Goal: Transaction & Acquisition: Purchase product/service

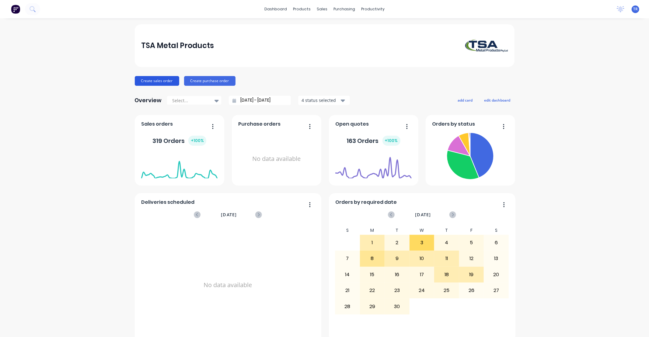
click at [156, 78] on button "Create sales order" at bounding box center [157, 81] width 44 height 10
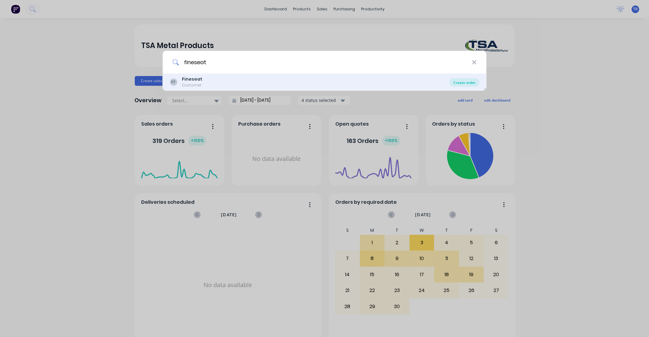
type input "fineseat"
click at [463, 84] on div "Create order" at bounding box center [465, 82] width 30 height 9
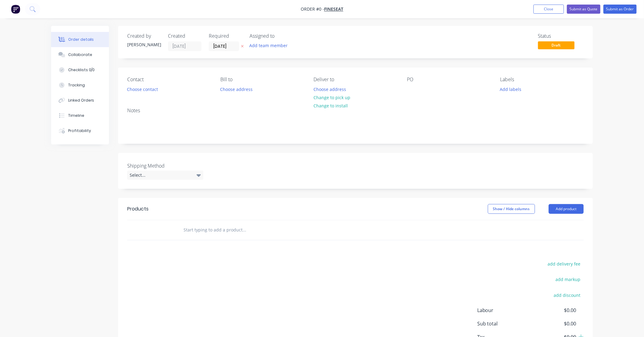
click at [233, 229] on input "text" at bounding box center [244, 230] width 122 height 12
type input "t"
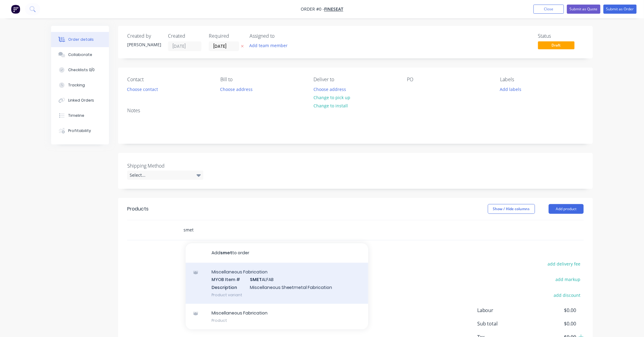
type input "smet"
click at [295, 280] on div "Miscellaneous Fabrication MYOB Item # SMET ALFAB Description Miscellaneous Shee…" at bounding box center [277, 283] width 183 height 41
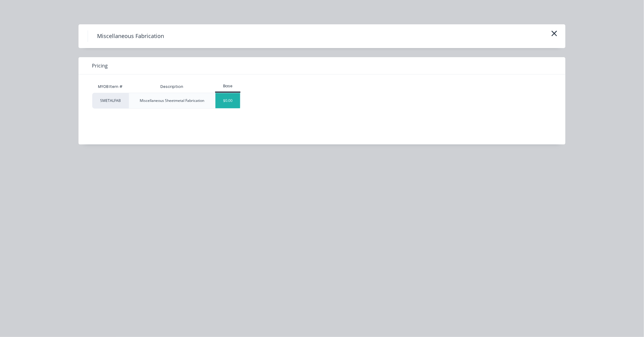
click at [238, 106] on div "$0.00" at bounding box center [228, 100] width 25 height 15
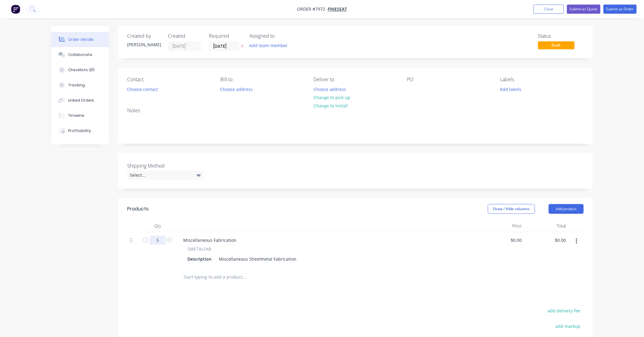
type input "5"
drag, startPoint x: 295, startPoint y: 257, endPoint x: 188, endPoint y: 254, distance: 107.8
click at [188, 255] on div "Description Miscellaneous Sheetmetal Fabrication" at bounding box center [327, 259] width 284 height 9
type input "$410.00"
type input "$2,050.00"
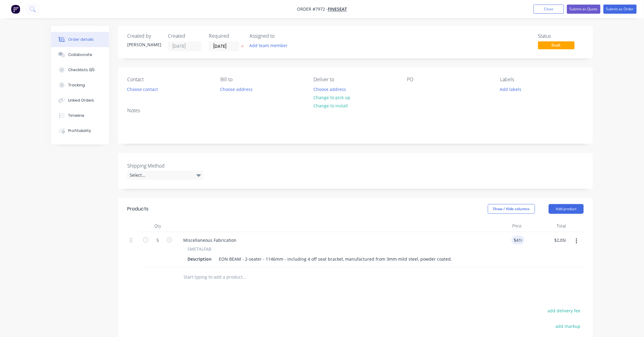
click at [426, 298] on div "Products Show / Hide columns Add product Qty Price Total 5 Miscellaneous Fabric…" at bounding box center [355, 309] width 475 height 222
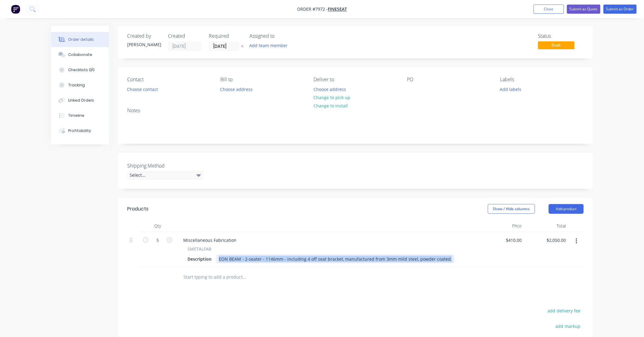
drag, startPoint x: 445, startPoint y: 258, endPoint x: 219, endPoint y: 264, distance: 226.2
click at [219, 264] on div "Miscellaneous Fabrication SMETALFAB Description EON BEAM - 2-seater - 1146mm - …" at bounding box center [328, 249] width 304 height 35
copy div "EON BEAM - 2-seater - 1146mm - including 4 off seat bracket, manufactured from …"
click at [219, 279] on input "text" at bounding box center [244, 277] width 122 height 12
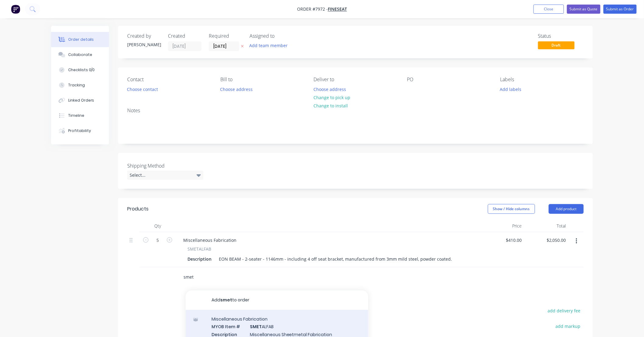
type input "smet"
click at [314, 328] on div "Miscellaneous Fabrication MYOB Item # SMET ALFAB Description Miscellaneous Shee…" at bounding box center [277, 330] width 183 height 41
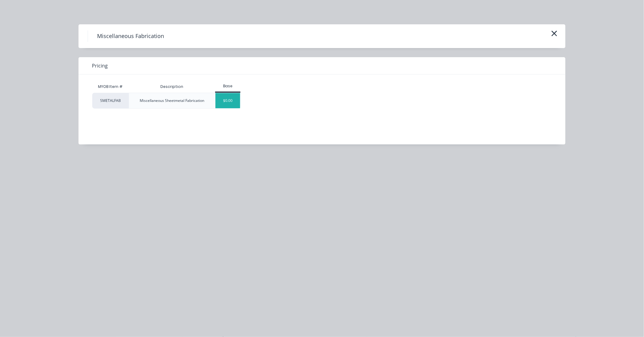
click at [233, 101] on div "$0.00" at bounding box center [228, 100] width 25 height 15
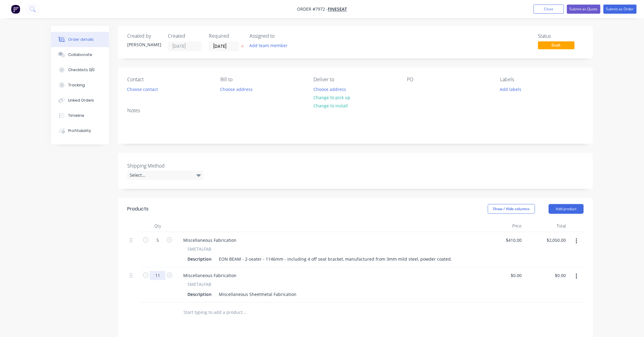
type input "11"
drag, startPoint x: 297, startPoint y: 293, endPoint x: 293, endPoint y: 293, distance: 4.6
click at [293, 293] on div "Description Miscellaneous Sheetmetal Fabrication" at bounding box center [327, 294] width 284 height 9
drag, startPoint x: 295, startPoint y: 293, endPoint x: 193, endPoint y: 293, distance: 101.4
click at [193, 293] on div "Description Miscellaneous Sheetmetal Fabrication" at bounding box center [327, 294] width 284 height 9
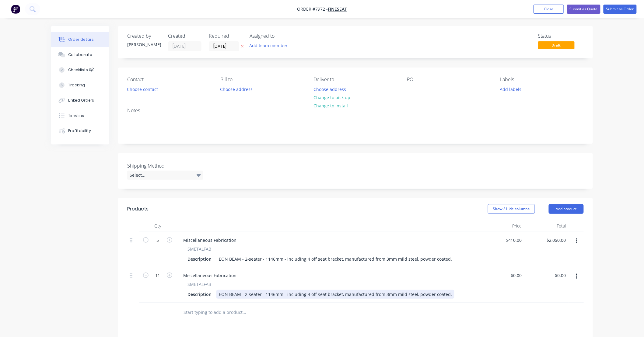
click at [244, 294] on div "EON BEAM - 2-seater - 1146mm - including 4 off seat bracket, manufactured from …" at bounding box center [335, 294] width 238 height 9
click at [269, 295] on div "EON BEAM - 3-seater - 1146mm - including 4 off seat bracket, manufactured from …" at bounding box center [335, 294] width 238 height 9
click at [307, 293] on div "EON BEAM - 3-seater - 1698mm - including 4 off seat bracket, manufactured from …" at bounding box center [335, 294] width 238 height 9
type input "$466.00"
type input "$5,126.00"
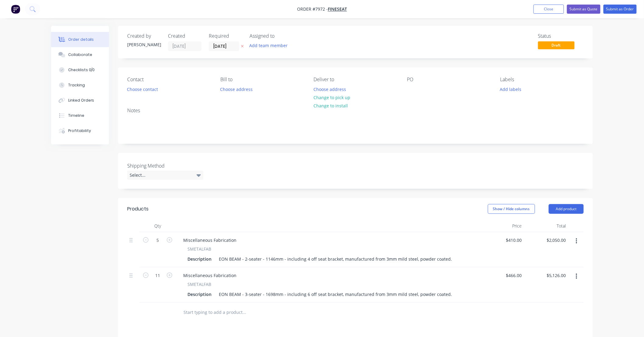
click at [415, 317] on div at bounding box center [355, 313] width 457 height 20
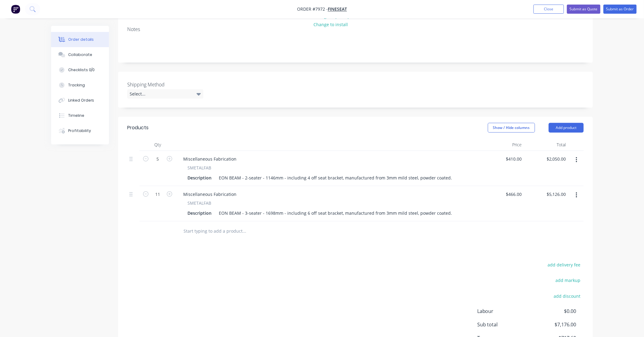
scroll to position [90, 0]
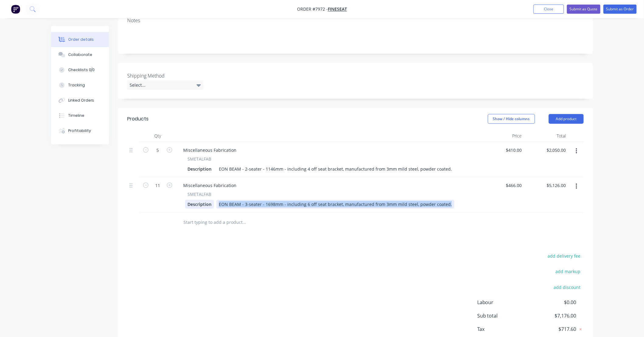
drag, startPoint x: 446, startPoint y: 204, endPoint x: 212, endPoint y: 204, distance: 234.4
click at [212, 204] on div "Description EON BEAM - 3-seater - 1698mm - including 6 off seat bracket, manufa…" at bounding box center [327, 204] width 284 height 9
copy div "EON BEAM - 3-seater - 1698mm - including 6 off seat bracket, manufactured from …"
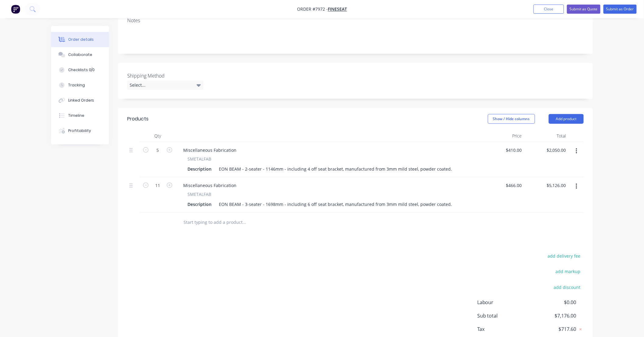
click at [256, 221] on input "text" at bounding box center [244, 222] width 122 height 12
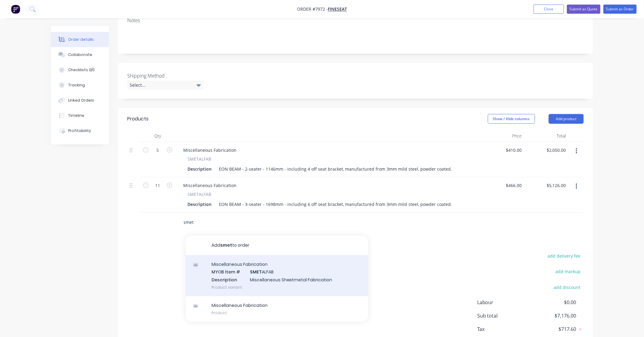
type input "smet"
click at [291, 276] on div "Miscellaneous Fabrication MYOB Item # SMET ALFAB Description Miscellaneous Shee…" at bounding box center [277, 275] width 183 height 41
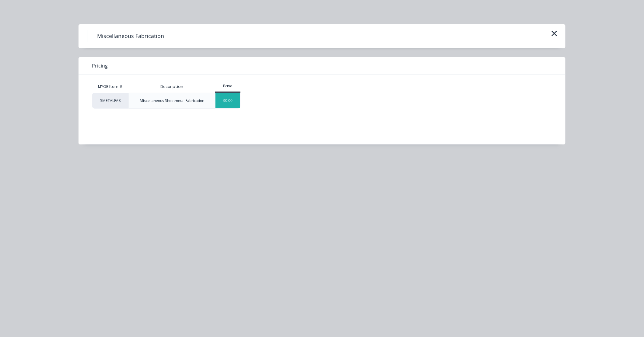
click at [230, 98] on div "$0.00" at bounding box center [228, 100] width 25 height 15
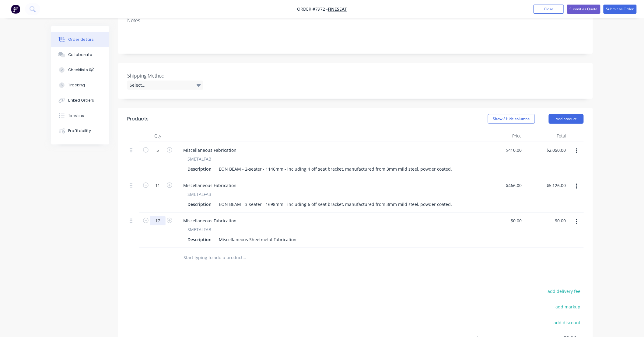
type input "17"
drag, startPoint x: 296, startPoint y: 238, endPoint x: 157, endPoint y: 240, distance: 138.8
click at [157, 239] on div "17 Miscellaneous Fabrication SMETALFAB Description Miscellaneous Sheetmetal Fab…" at bounding box center [355, 230] width 457 height 35
click at [245, 240] on div "EON BEAM - 3-seater - 1698mm - including 6 off seat bracket, manufactured from …" at bounding box center [335, 239] width 238 height 9
click at [307, 239] on div "EON BEAM - 4-seater - 2250mm - including 6 off seat bracket, manufactured from …" at bounding box center [335, 239] width 238 height 9
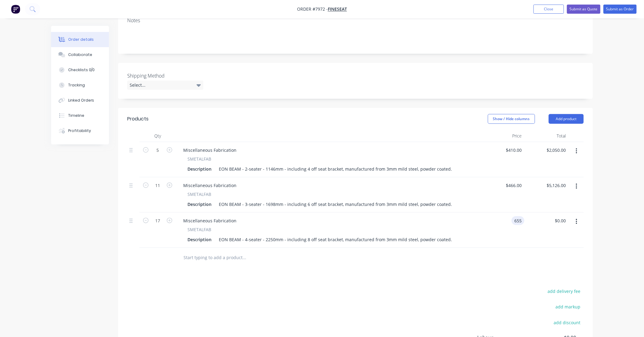
type input "$655.00"
type input "$11,135.00"
click at [474, 296] on div "add delivery fee add markup add discount Labour $0.00 Sub total $7,176.00 Tax $…" at bounding box center [355, 339] width 457 height 104
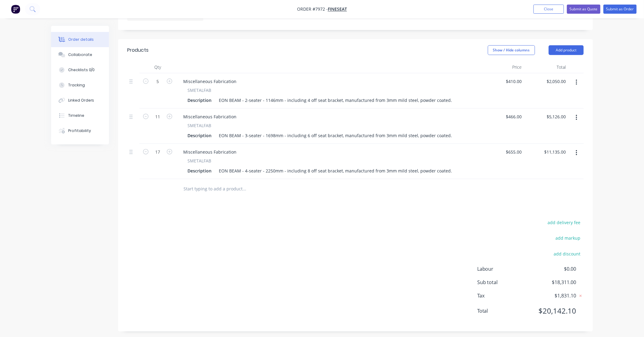
scroll to position [162, 0]
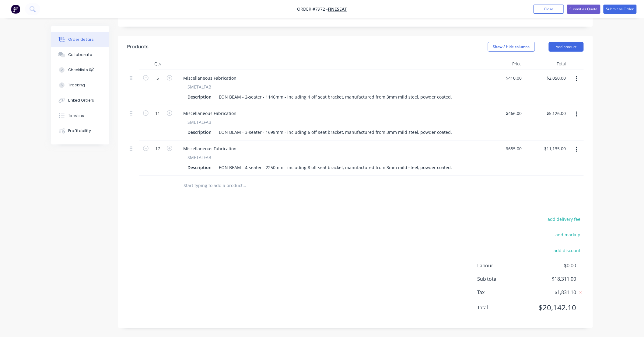
click at [296, 186] on input "text" at bounding box center [244, 186] width 122 height 12
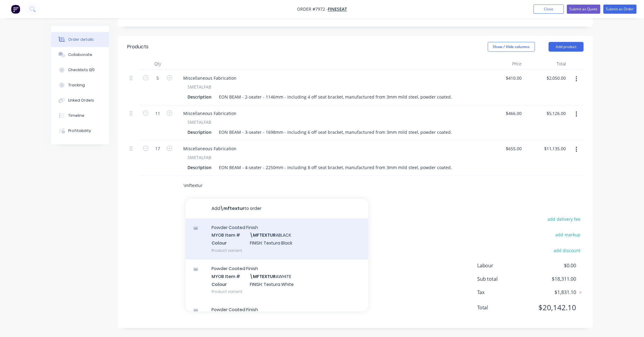
type input "\mftextur"
click at [293, 235] on div "Powder Coated Finish MYOB Item # \MFTEXTUR ABLACK Colour FINISH: Textura Black …" at bounding box center [277, 239] width 183 height 41
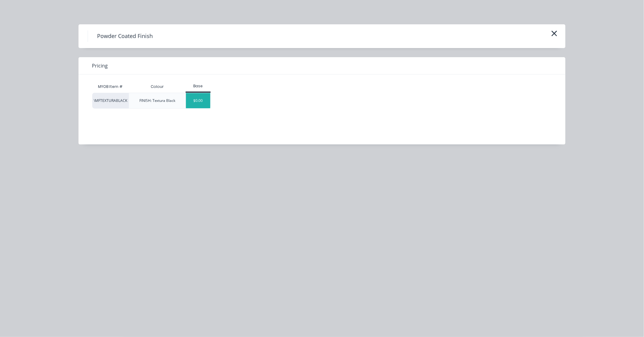
click at [203, 102] on div "$0.00" at bounding box center [198, 100] width 25 height 15
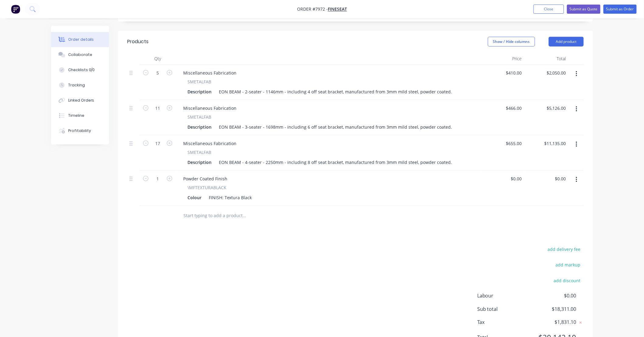
scroll to position [153, 0]
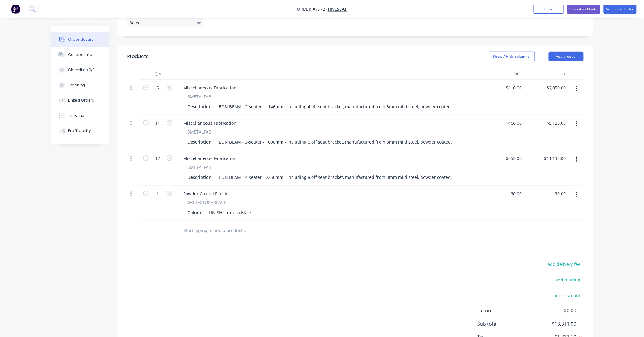
click at [337, 255] on div "Products Show / Hide columns Add product Qty Price Total 5 Miscellaneous Fabric…" at bounding box center [355, 210] width 475 height 328
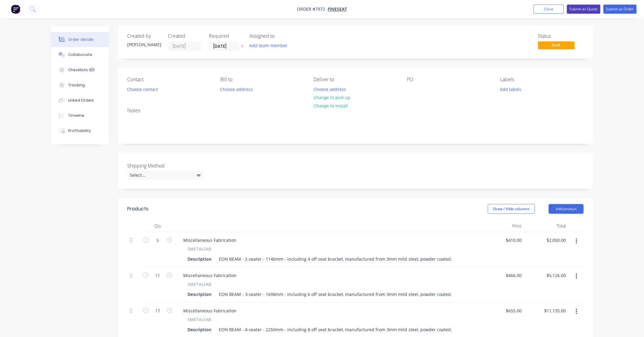
click at [583, 9] on button "Submit as Quote" at bounding box center [583, 9] width 33 height 9
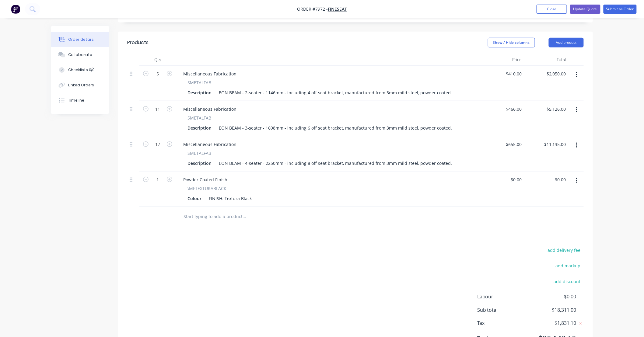
scroll to position [197, 0]
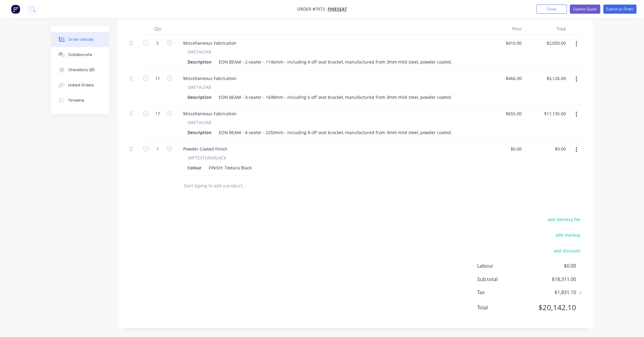
click at [230, 183] on input "text" at bounding box center [244, 186] width 122 height 12
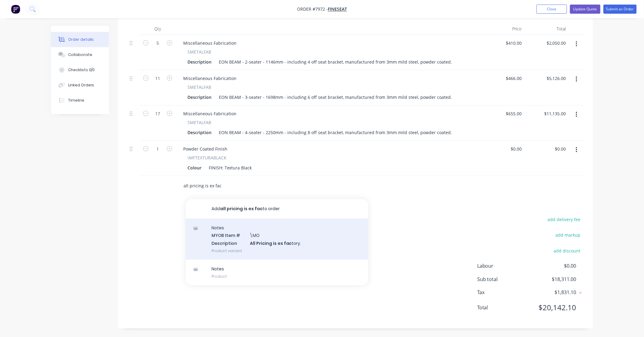
type input "all pricing is ex fac"
click at [291, 246] on div "Notes MYOB Item # \MO Description All Pricing is ex fac tory. Product variant" at bounding box center [277, 239] width 183 height 41
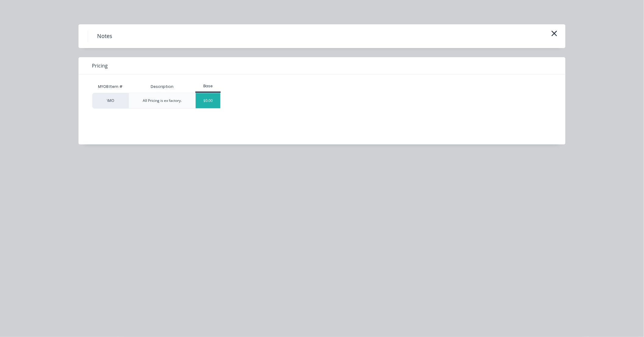
click at [216, 101] on div "$0.00" at bounding box center [208, 100] width 25 height 15
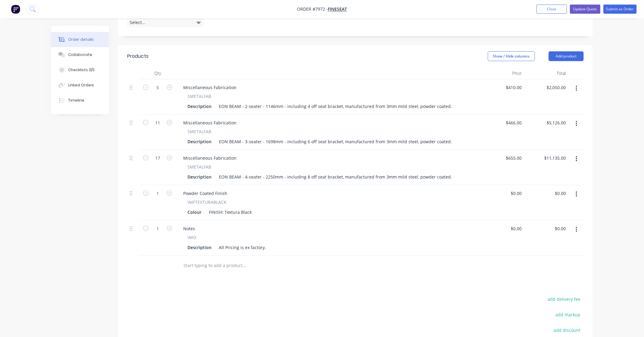
scroll to position [180, 0]
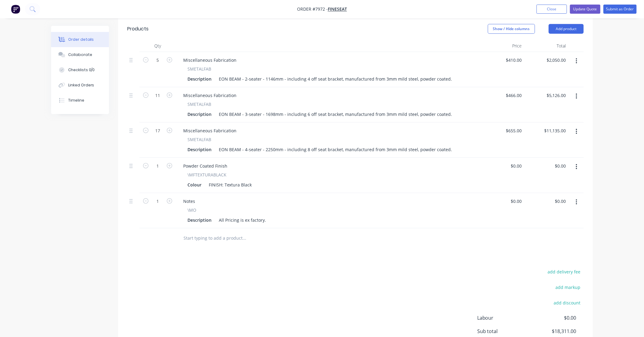
click at [617, 198] on div "Order details Collaborate Checklists 0/0 Linked Orders Timeline Order details C…" at bounding box center [322, 105] width 644 height 570
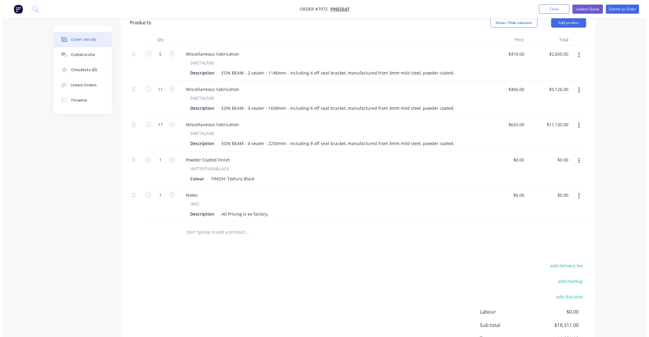
scroll to position [0, 0]
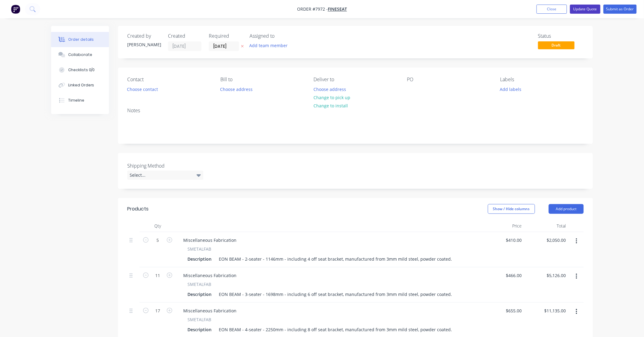
click at [587, 9] on button "Update Quote" at bounding box center [585, 9] width 30 height 9
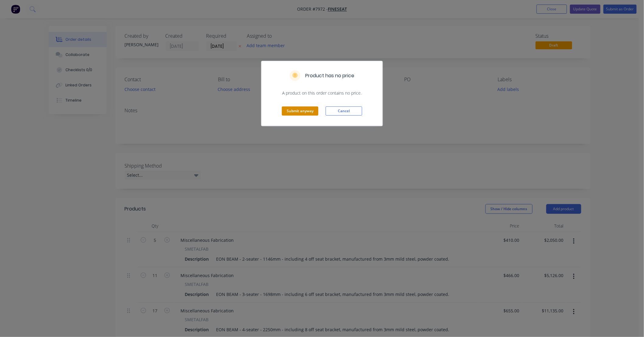
click at [306, 111] on button "Submit anyway" at bounding box center [300, 111] width 37 height 9
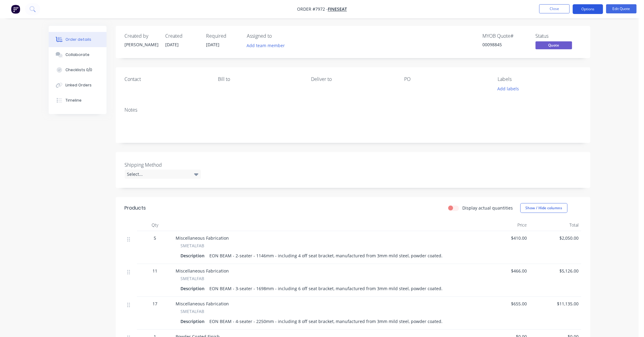
click at [591, 9] on button "Options" at bounding box center [588, 9] width 30 height 10
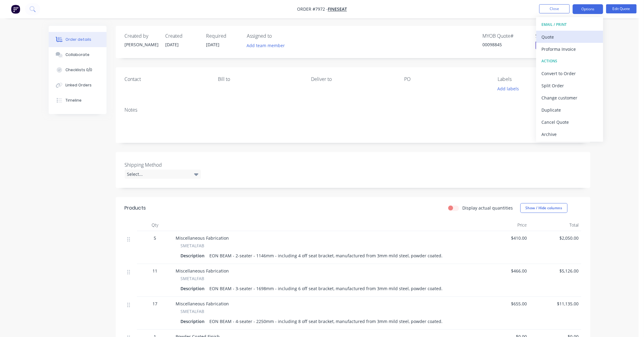
click at [568, 38] on div "Quote" at bounding box center [570, 37] width 56 height 9
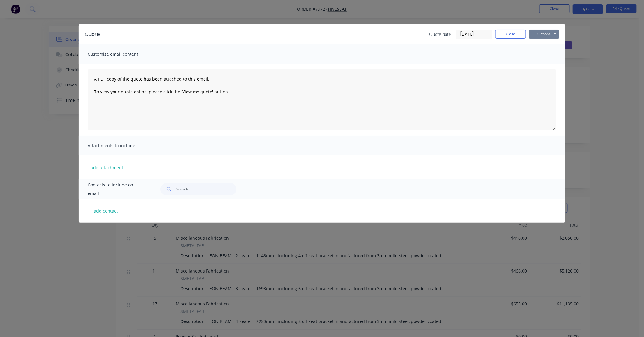
click at [550, 33] on button "Options" at bounding box center [544, 34] width 30 height 9
click at [551, 44] on button "Preview" at bounding box center [548, 45] width 39 height 10
click at [507, 35] on button "Close" at bounding box center [511, 34] width 30 height 9
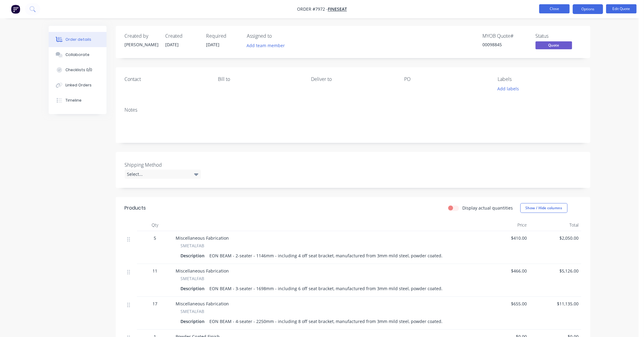
click at [552, 11] on button "Close" at bounding box center [554, 8] width 30 height 9
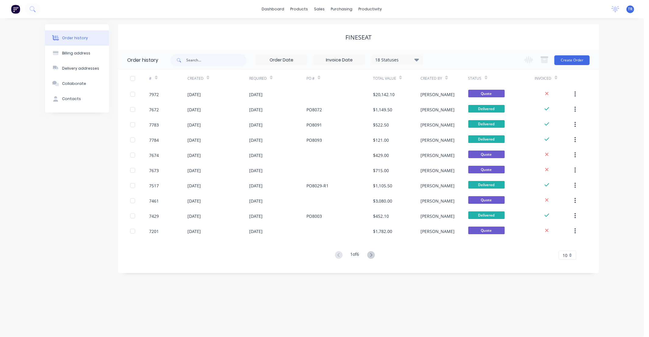
click at [619, 107] on div "Order history Billing address Delivery addresses Collaborate Contacts Fineseat …" at bounding box center [322, 177] width 644 height 319
